Goal: Information Seeking & Learning: Check status

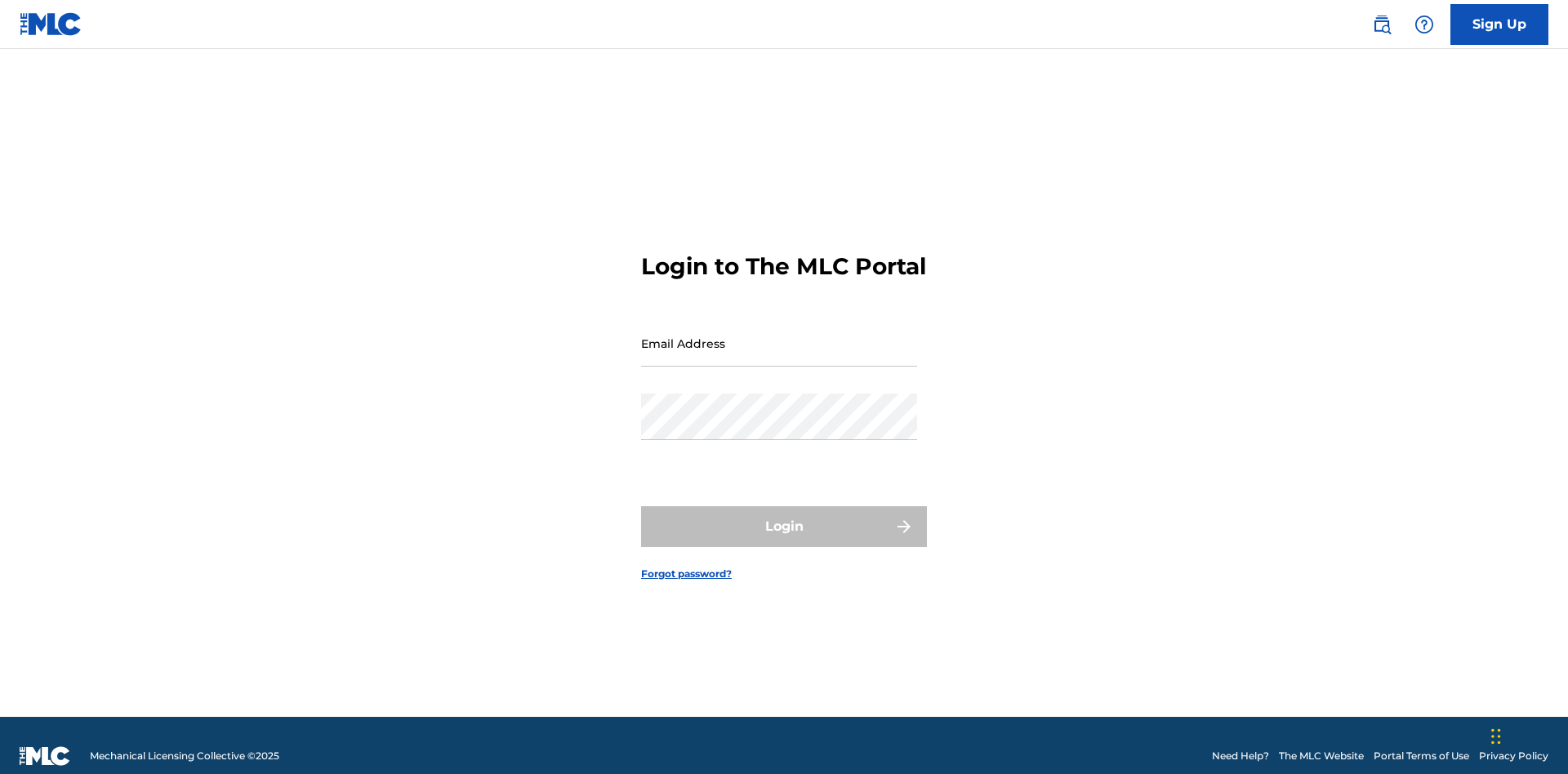
scroll to position [21, 0]
click at [779, 336] on input "Email Address" at bounding box center [779, 343] width 276 height 47
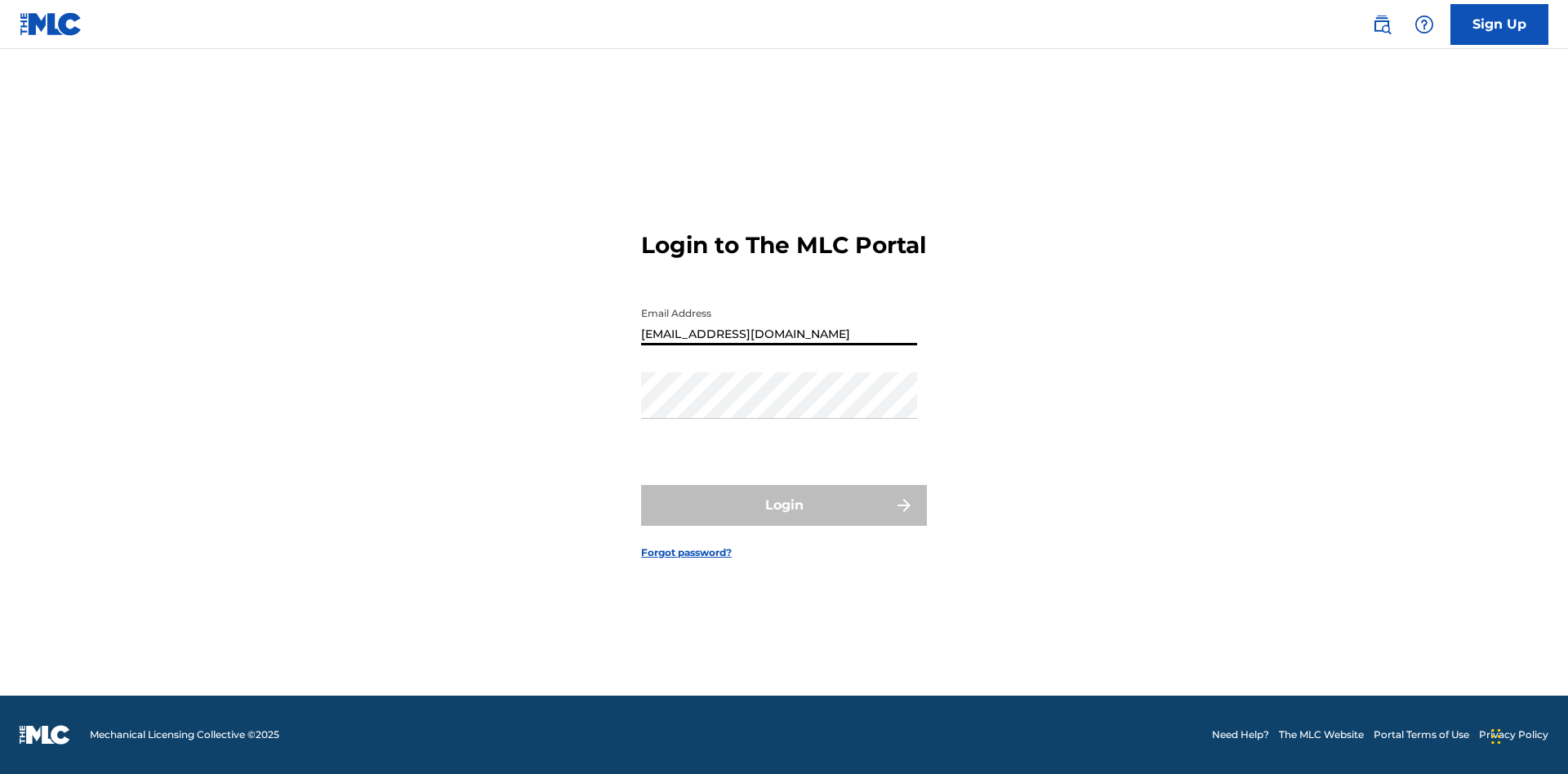
type input "Duke.McTesterson@gmail.com"
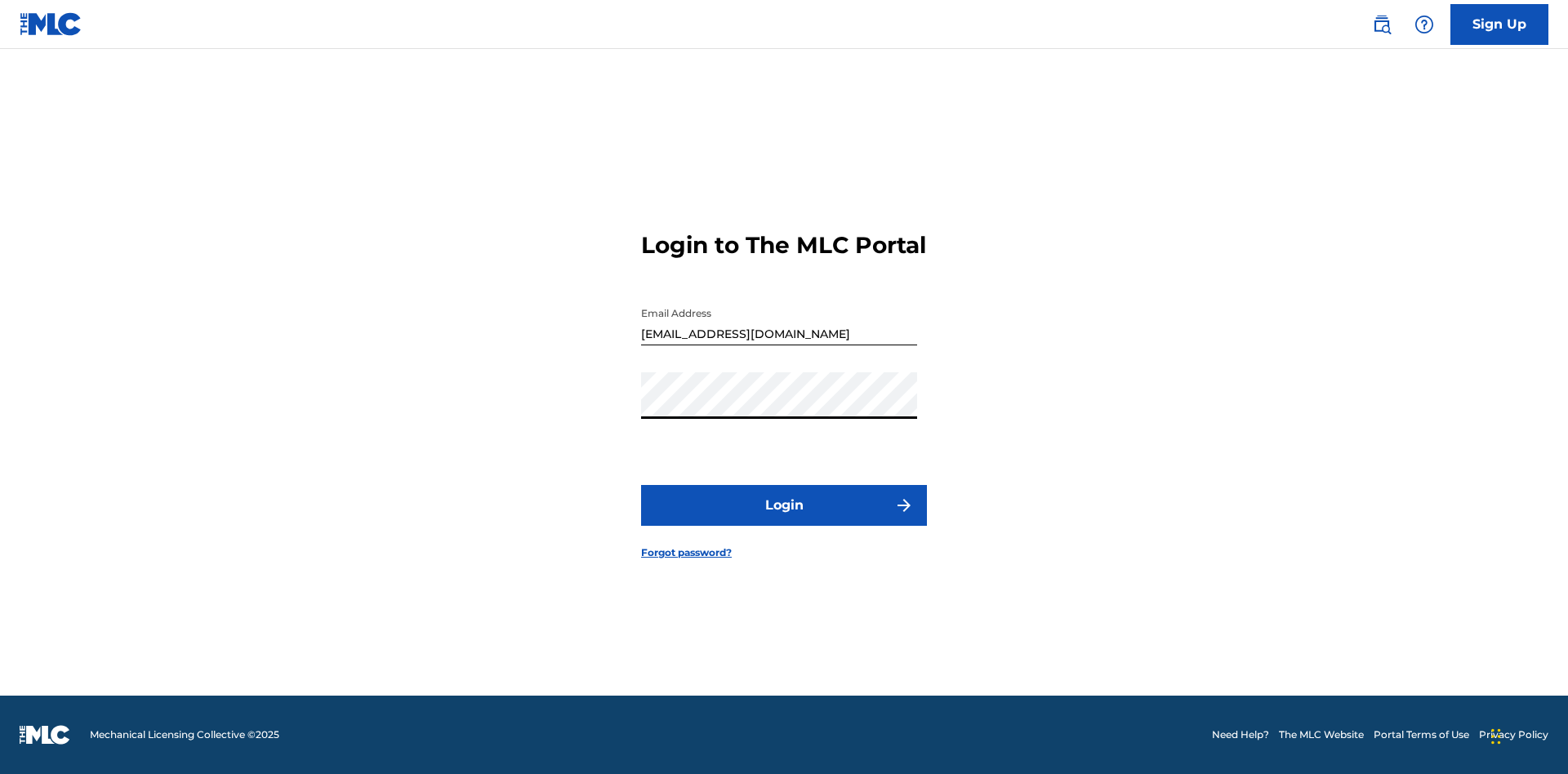
click at [784, 520] on button "Login" at bounding box center [783, 505] width 286 height 41
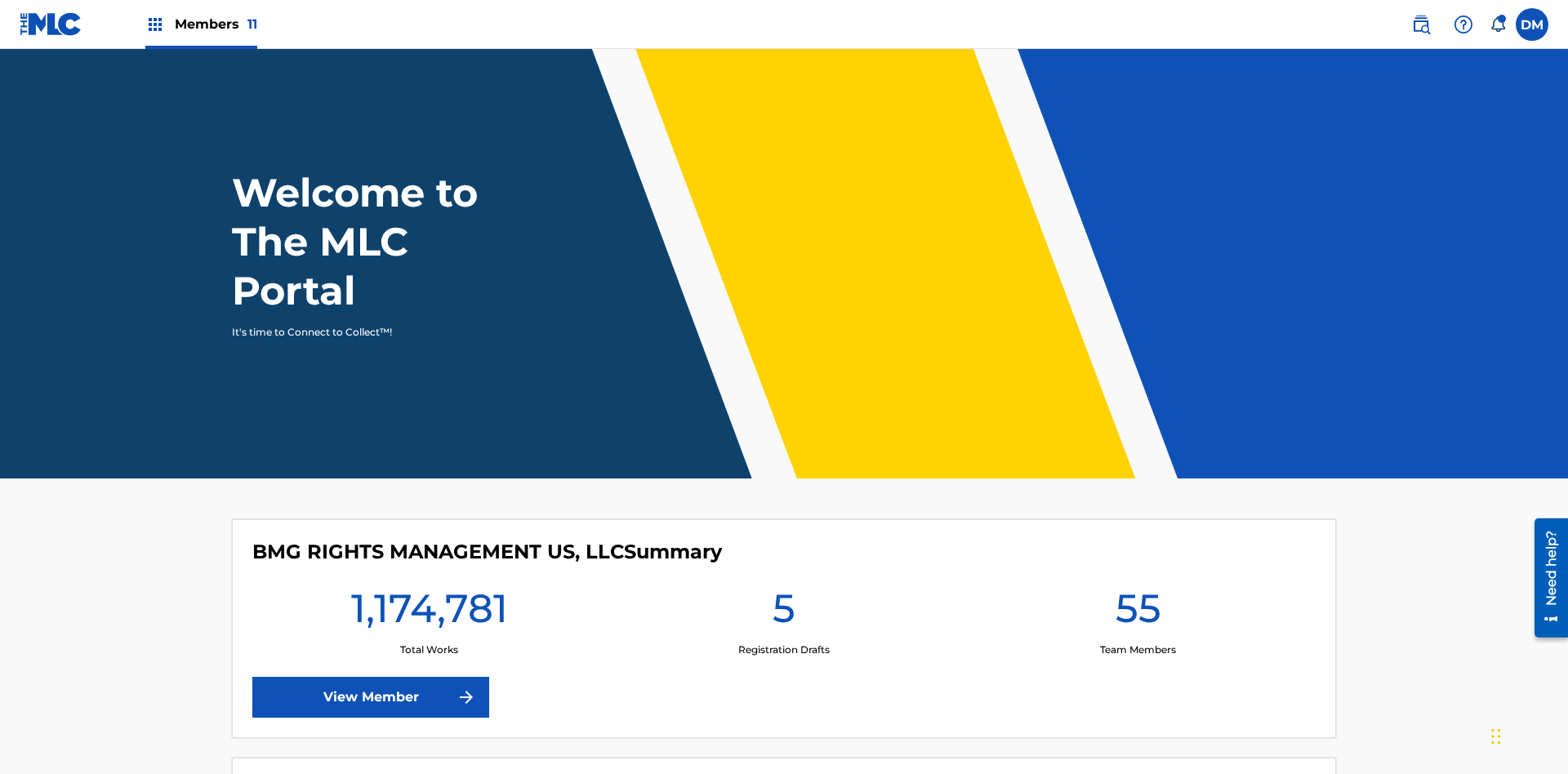
scroll to position [70, 0]
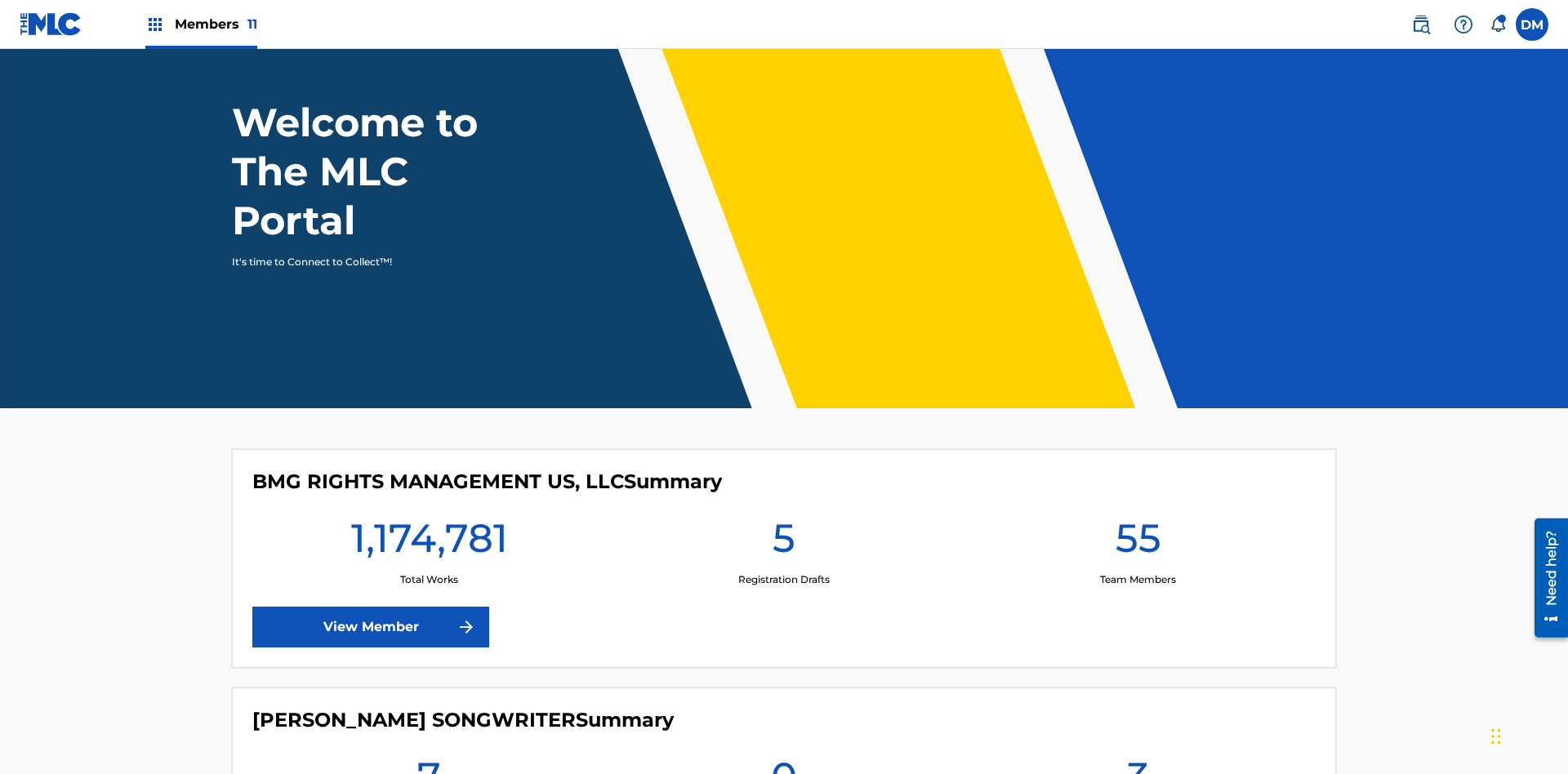
click at [201, 24] on span "Members 11" at bounding box center [215, 24] width 82 height 19
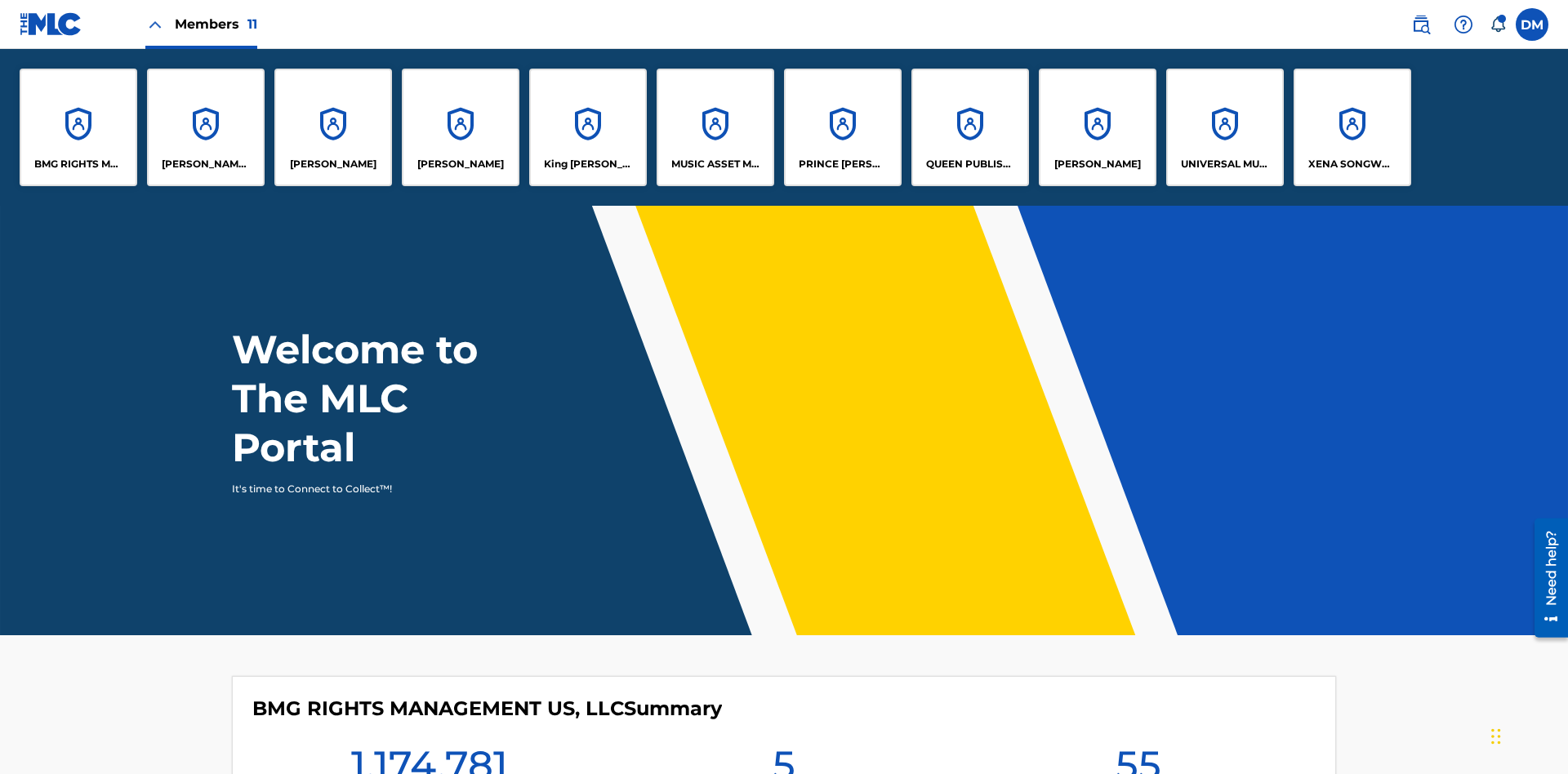
click at [1224, 164] on p "UNIVERSAL MUSIC PUB GROUP" at bounding box center [1225, 164] width 89 height 14
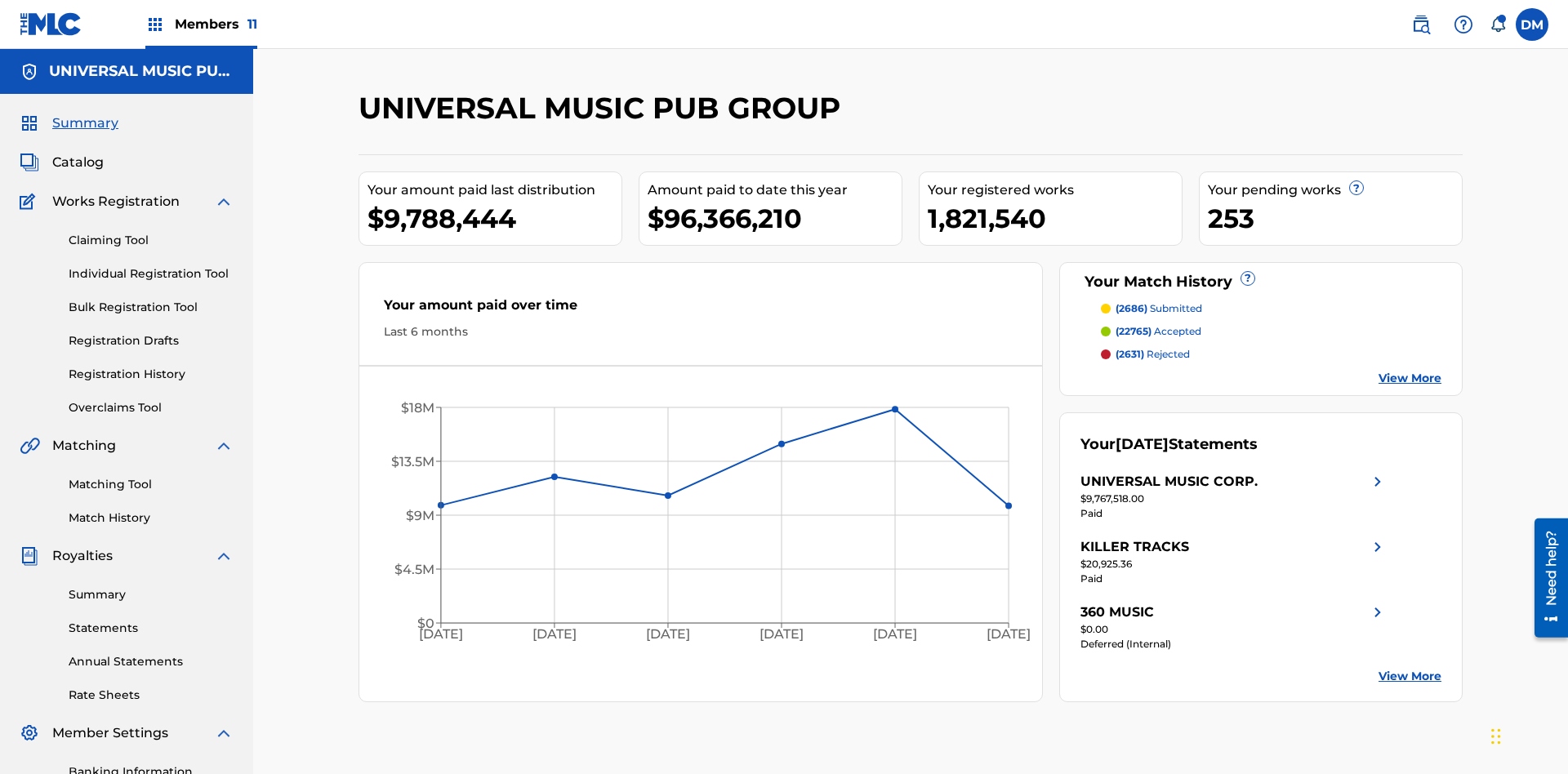
click at [84, 114] on span "Summary" at bounding box center [86, 123] width 66 height 19
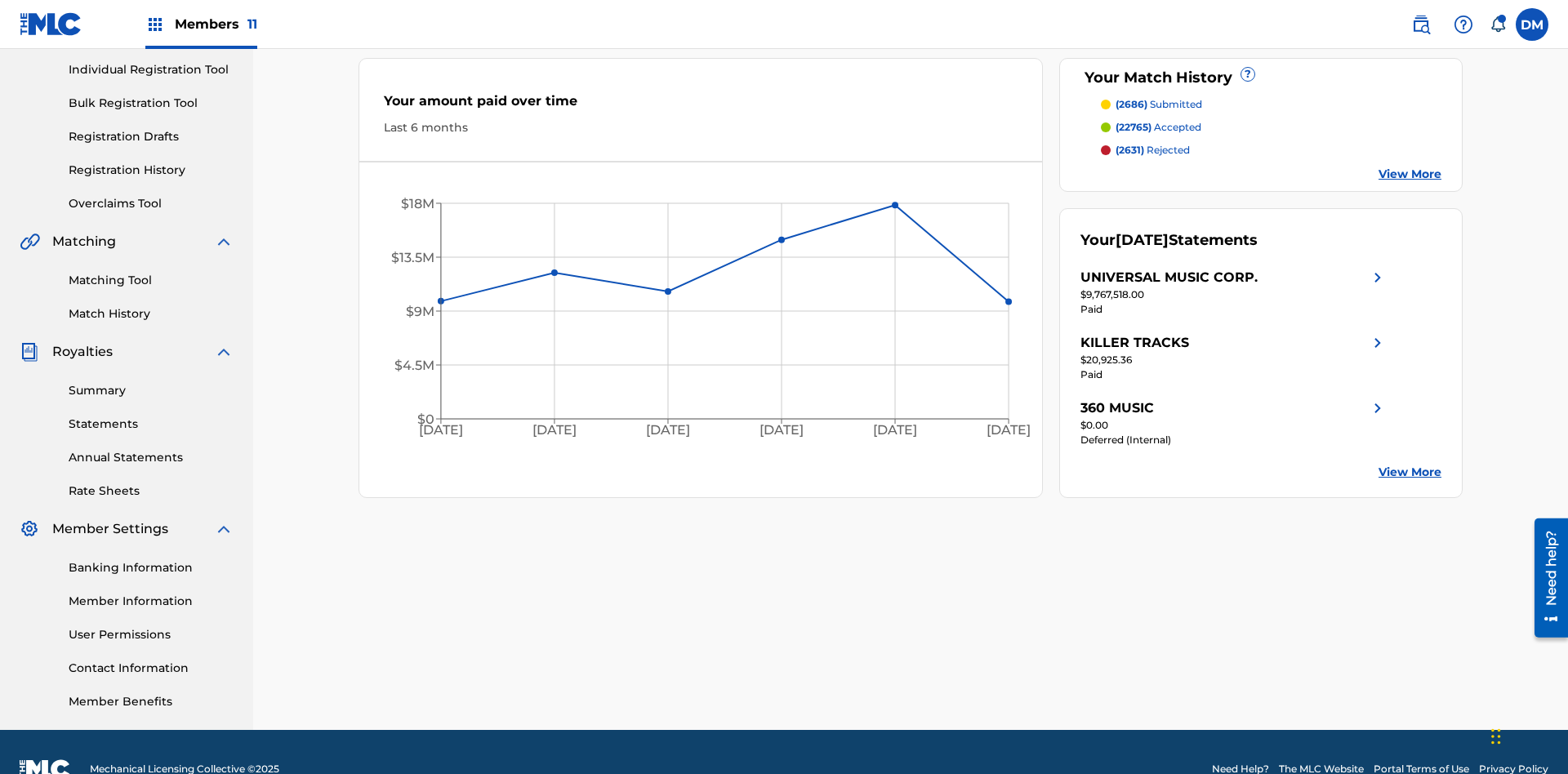
click at [1130, 104] on span "(2686)" at bounding box center [1132, 104] width 32 height 12
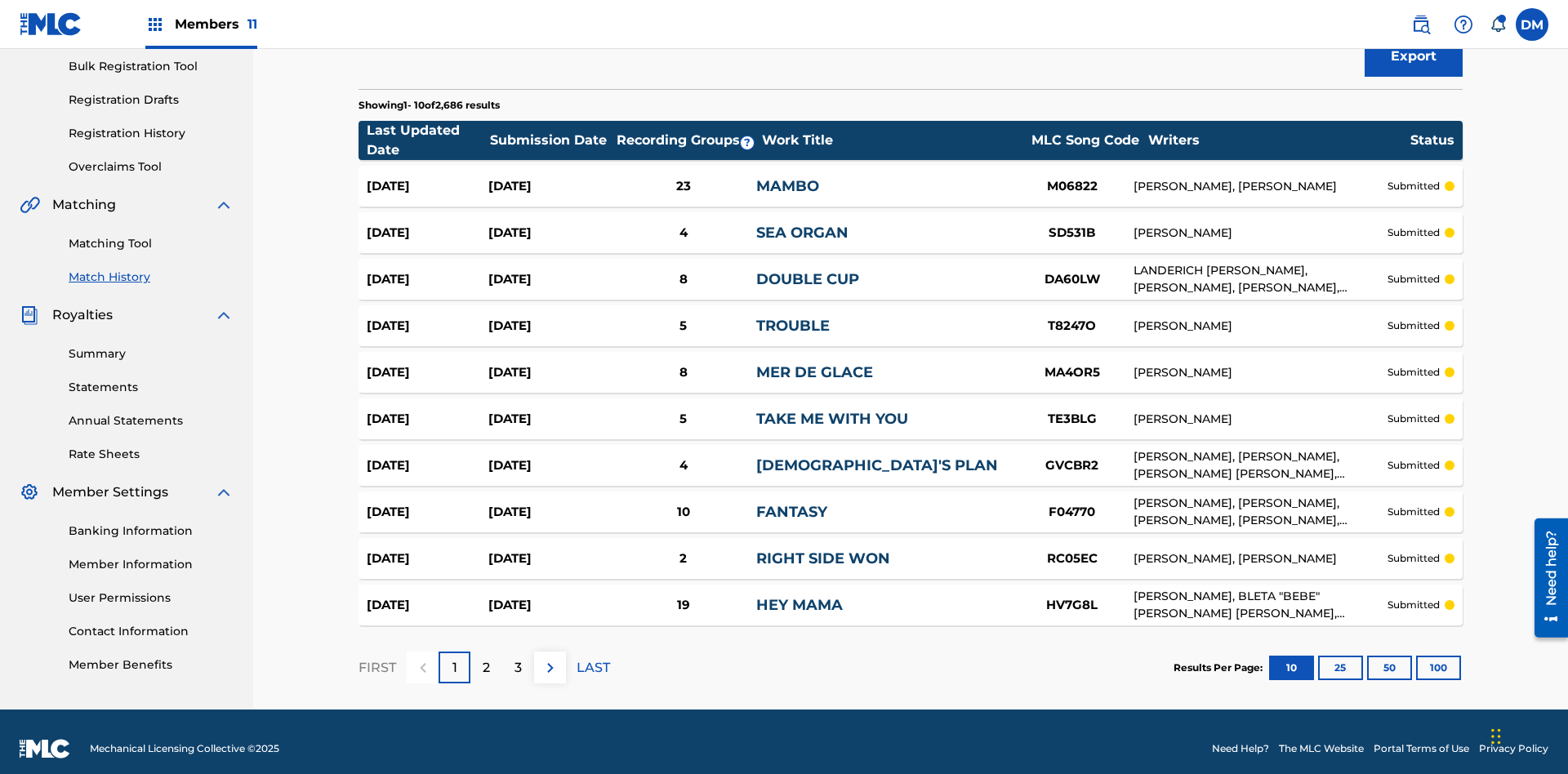
click at [1401, 12] on span "Filters ( 2 )" at bounding box center [1401, 2] width 64 height 19
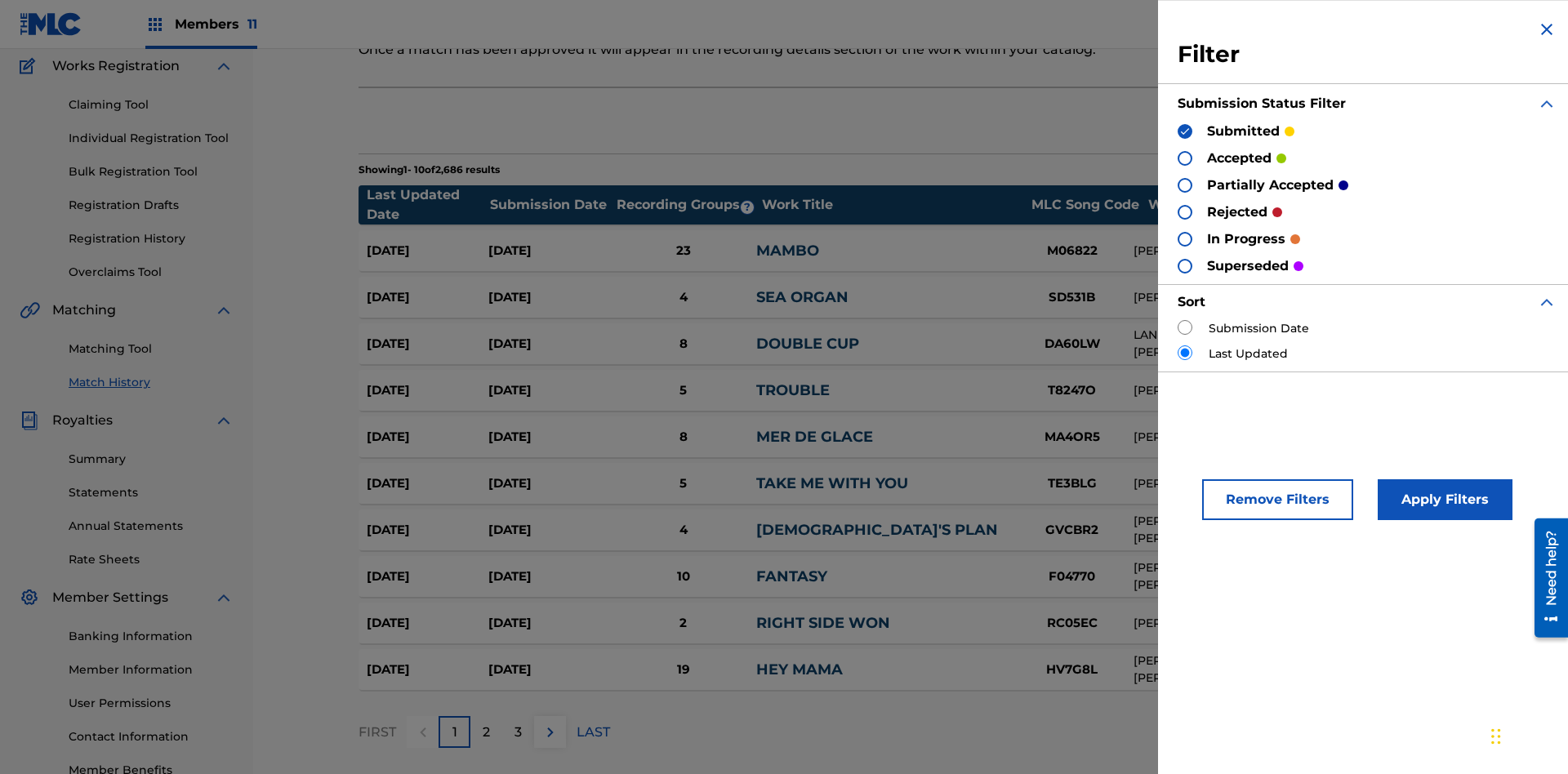
scroll to position [163, 0]
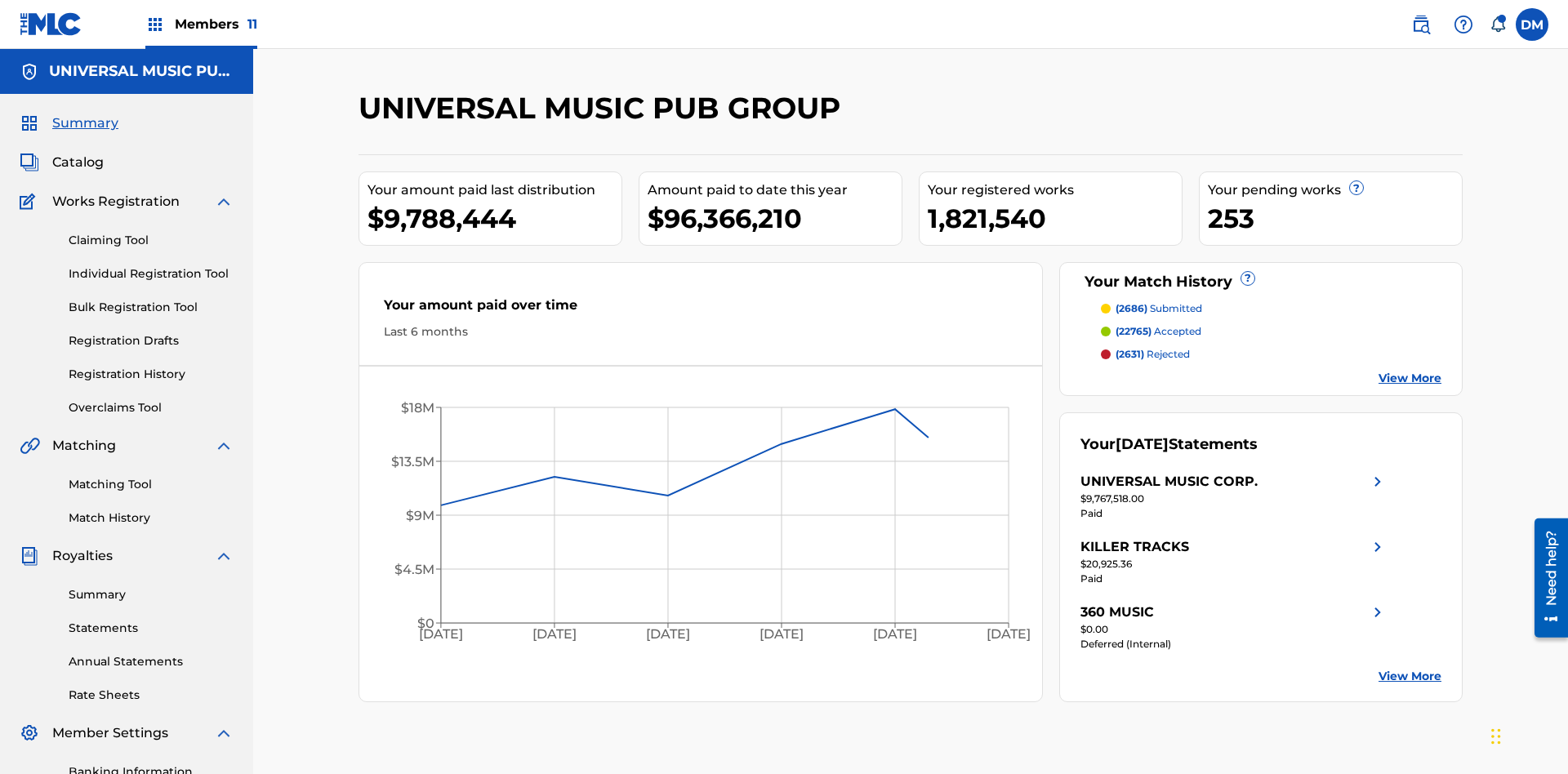
scroll to position [227, 0]
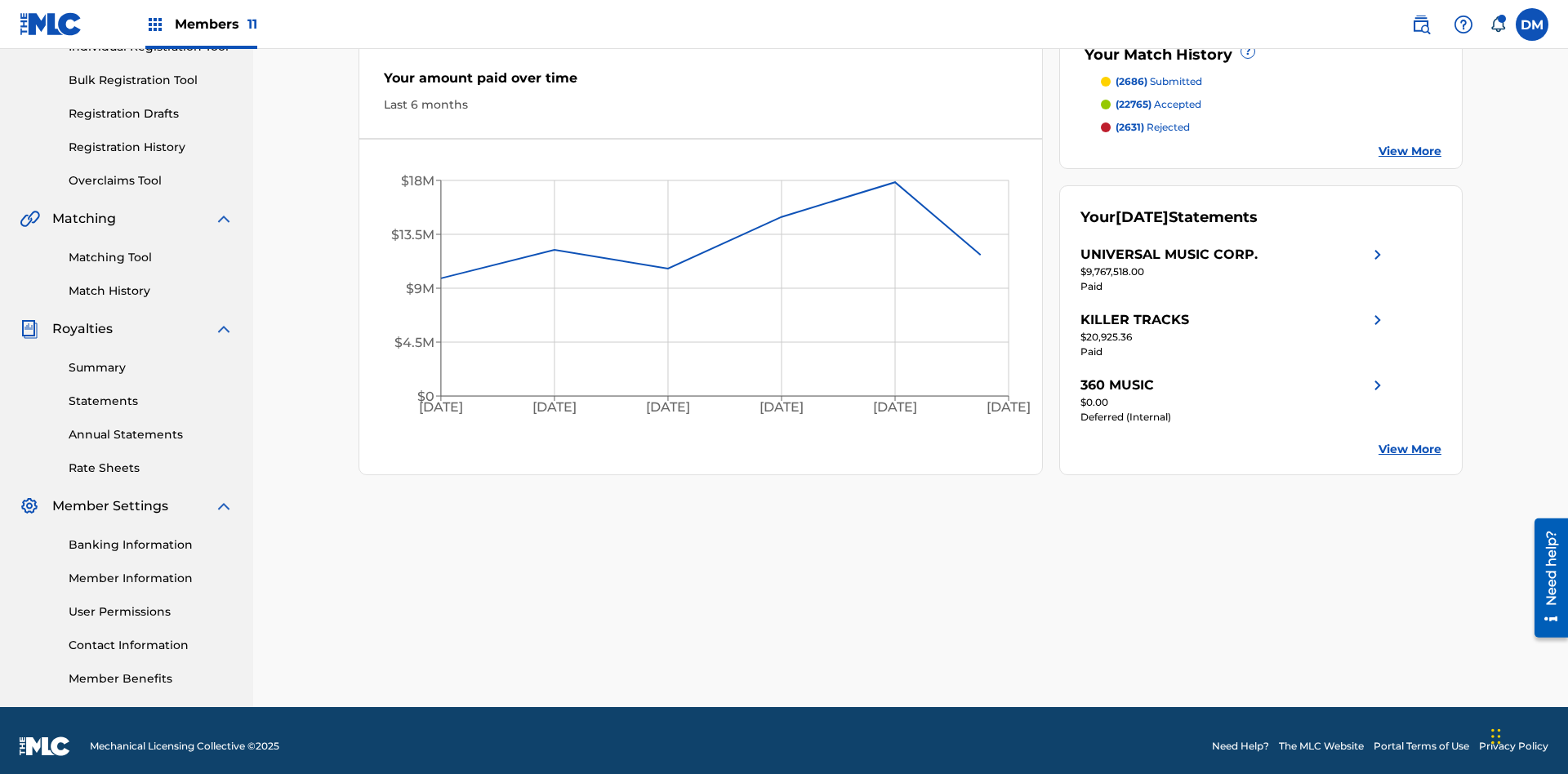
click at [1132, 104] on span "(22765)" at bounding box center [1133, 104] width 36 height 12
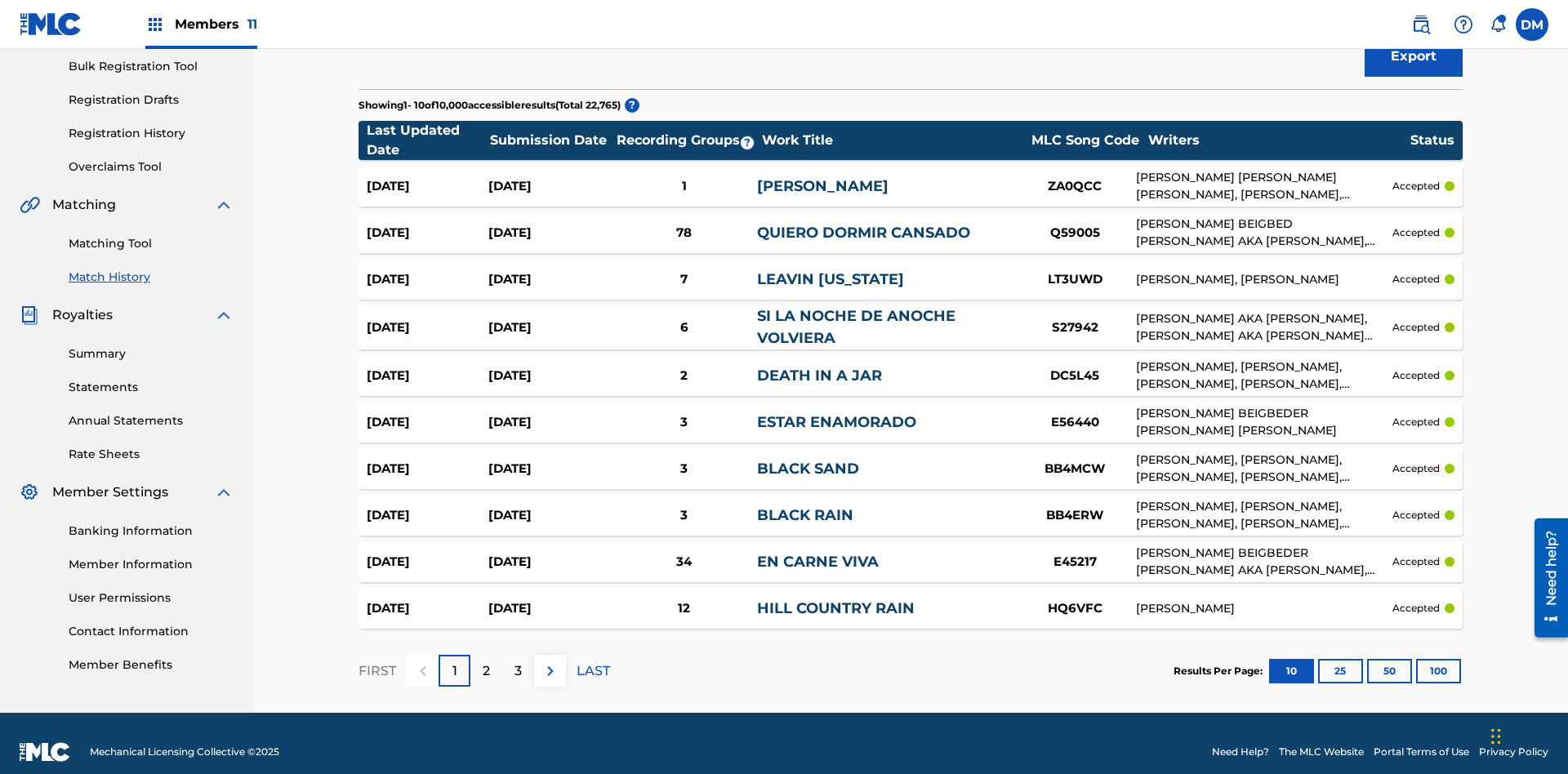
click at [1401, 12] on span "Filters ( 2 )" at bounding box center [1401, 2] width 64 height 19
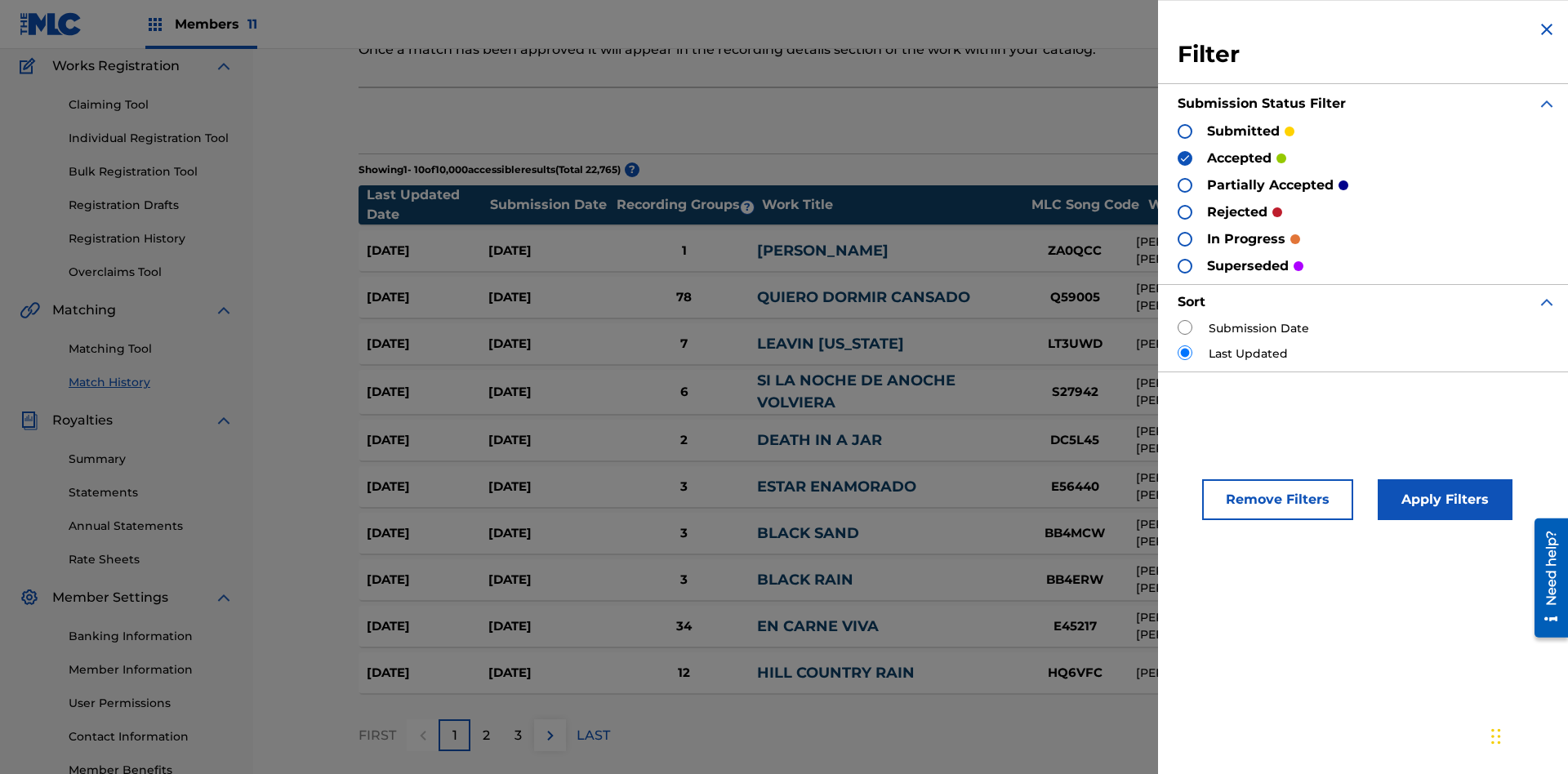
scroll to position [189, 0]
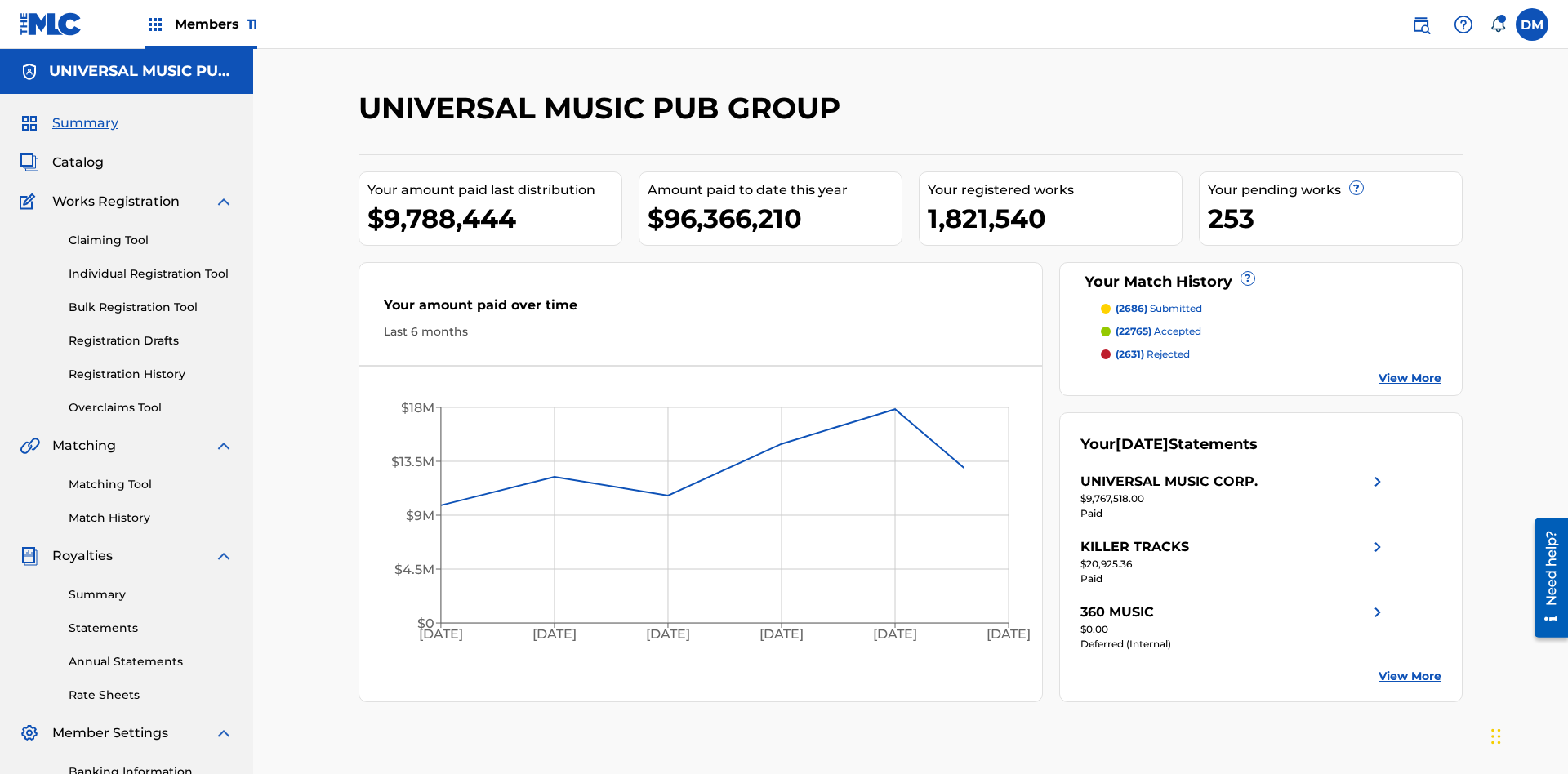
scroll to position [238, 0]
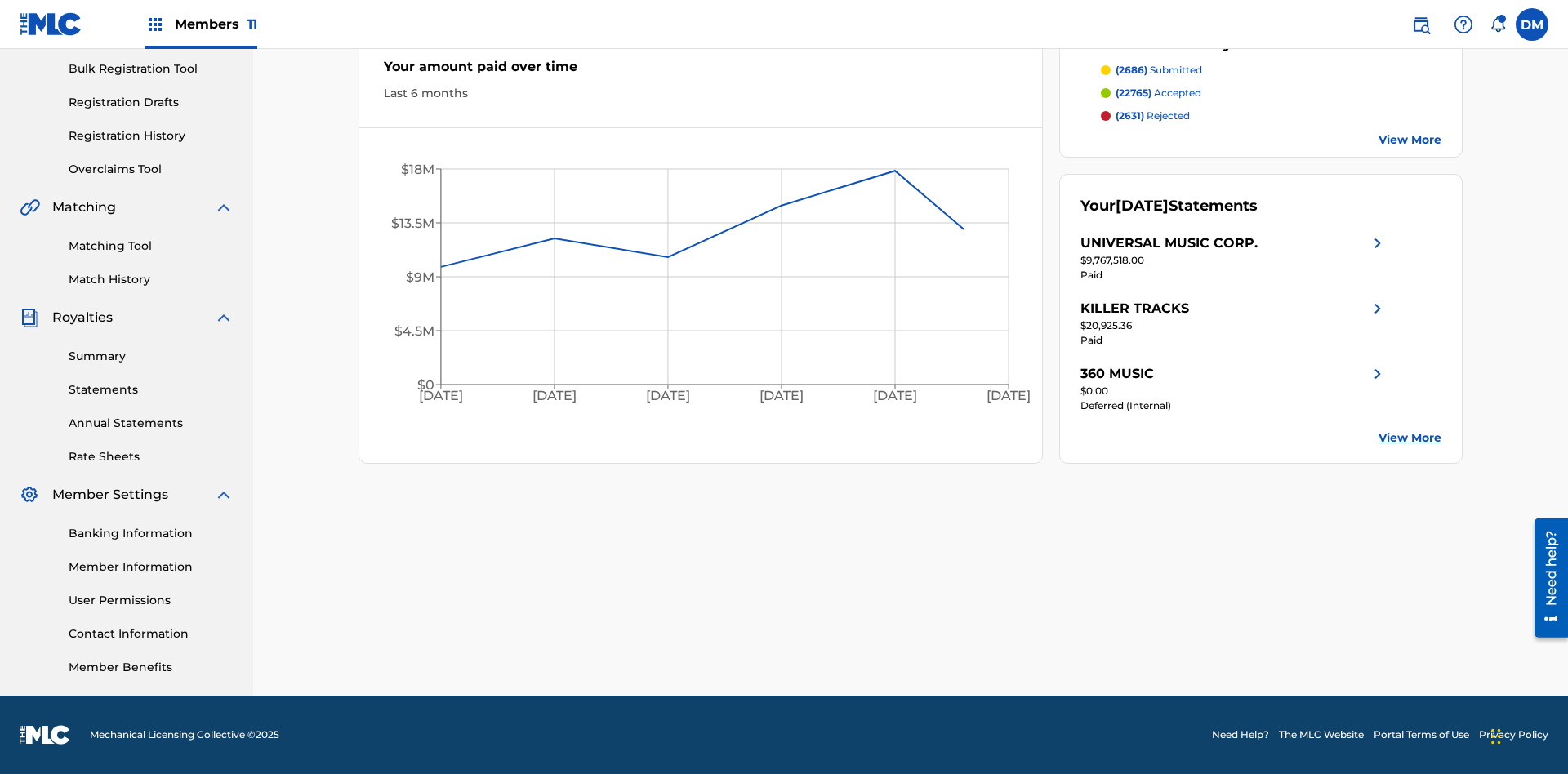
click at [1129, 116] on span "(2631)" at bounding box center [1130, 115] width 29 height 12
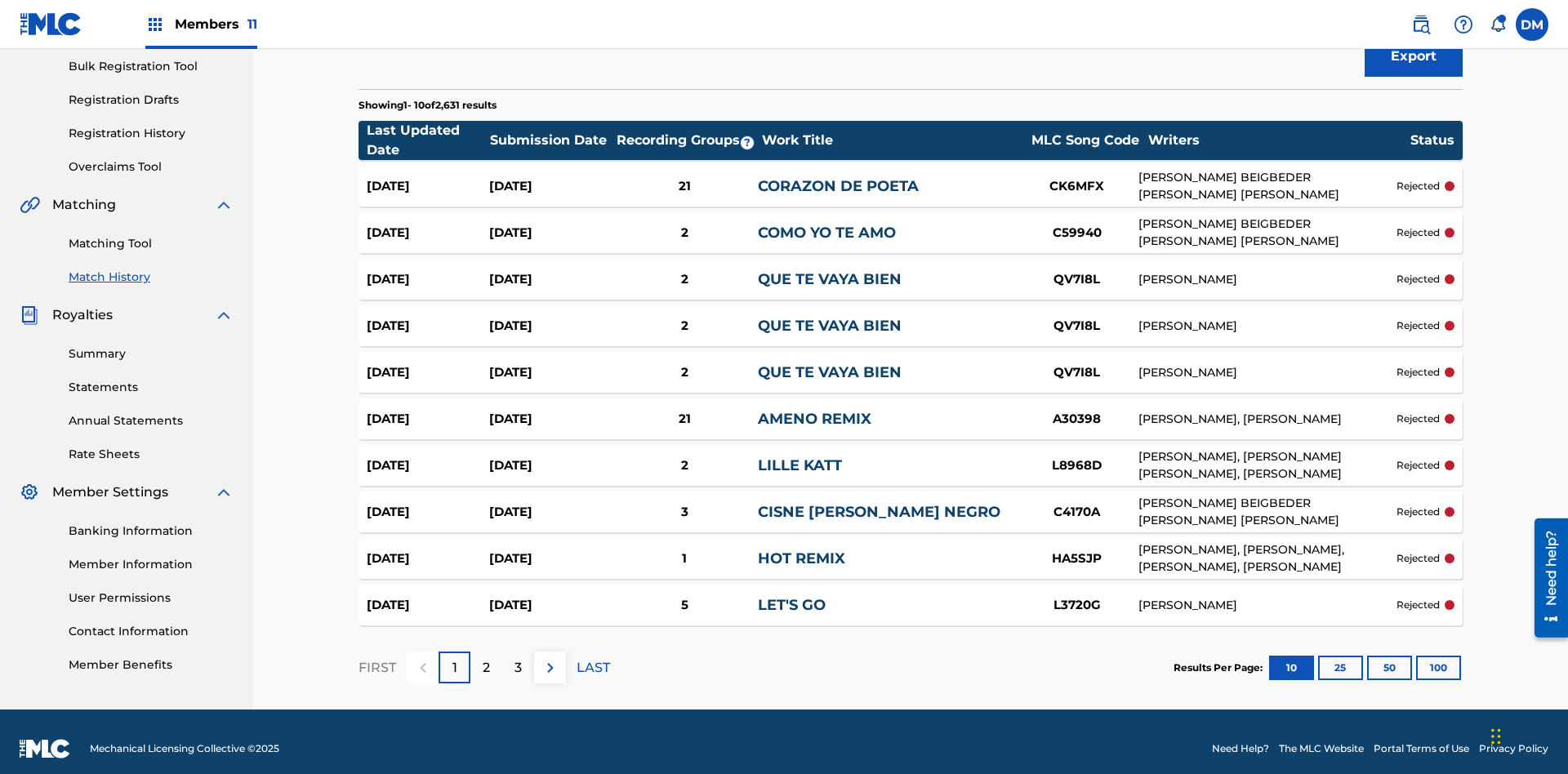
click at [1401, 12] on span "Filters ( 2 )" at bounding box center [1401, 2] width 64 height 19
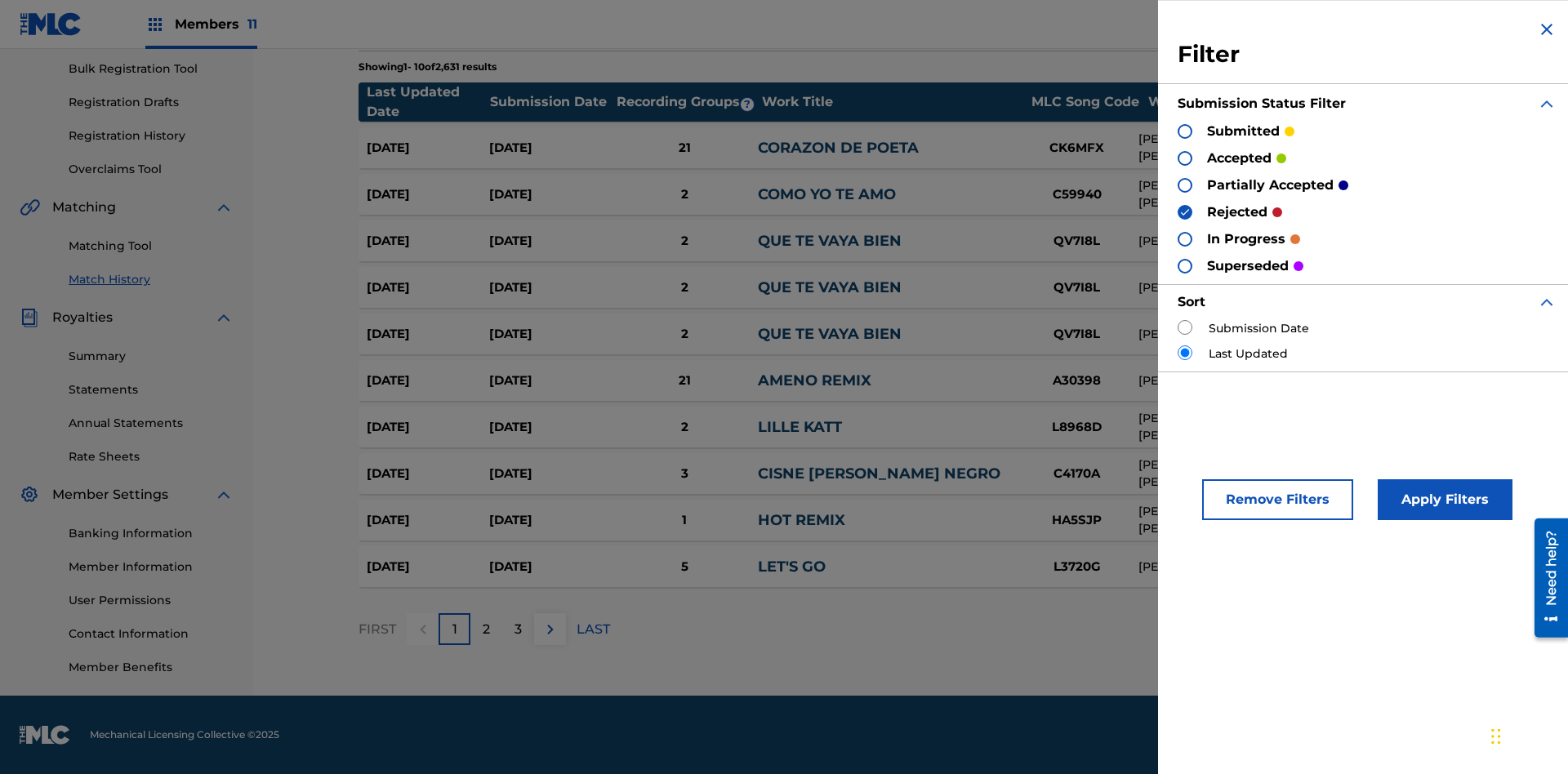
scroll to position [160, 0]
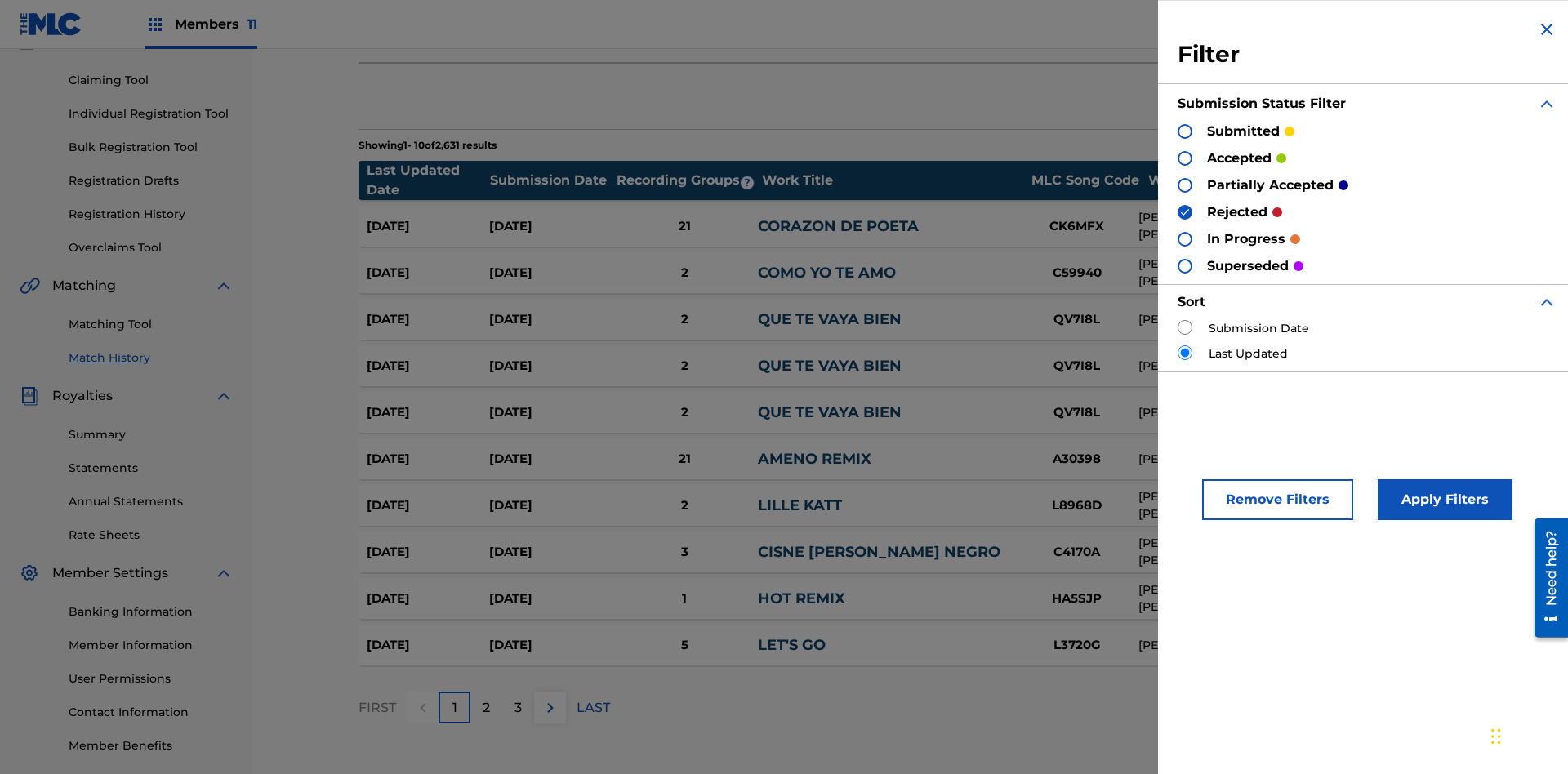
click at [1547, 30] on img at bounding box center [1546, 29] width 19 height 19
